Goal: Navigation & Orientation: Find specific page/section

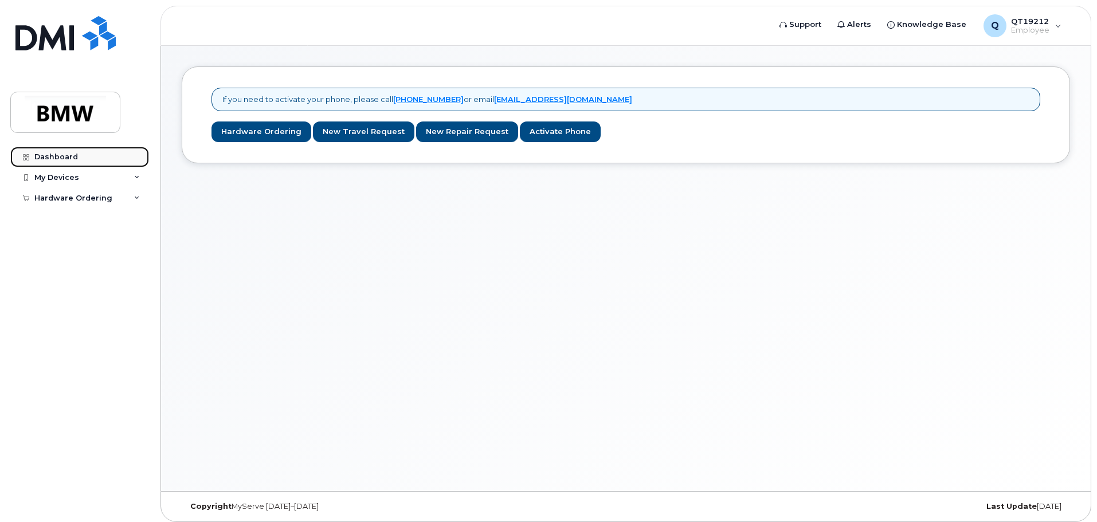
click at [50, 157] on div "Dashboard" at bounding box center [56, 156] width 44 height 9
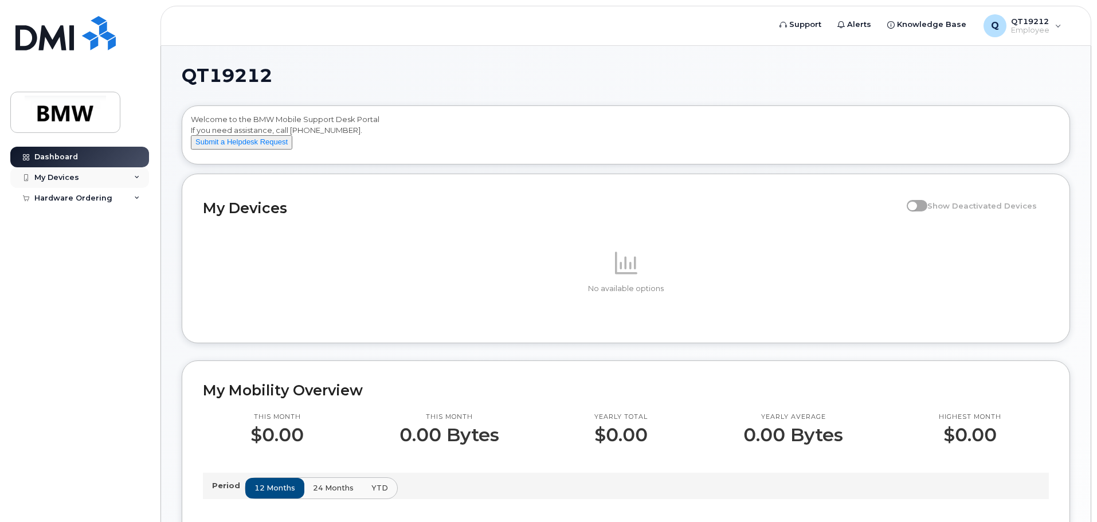
click at [135, 176] on icon at bounding box center [137, 178] width 6 height 6
click at [133, 217] on div "Hardware Ordering" at bounding box center [79, 220] width 139 height 21
click at [76, 116] on img at bounding box center [65, 112] width 88 height 33
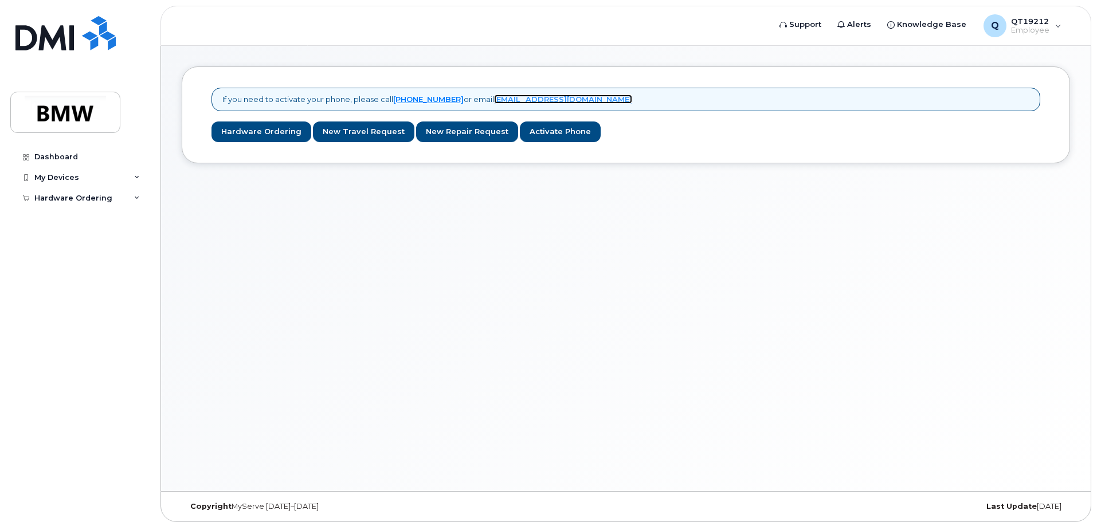
click at [545, 99] on link "[EMAIL_ADDRESS][DOMAIN_NAME]" at bounding box center [563, 99] width 138 height 9
